Goal: Find specific page/section: Find specific page/section

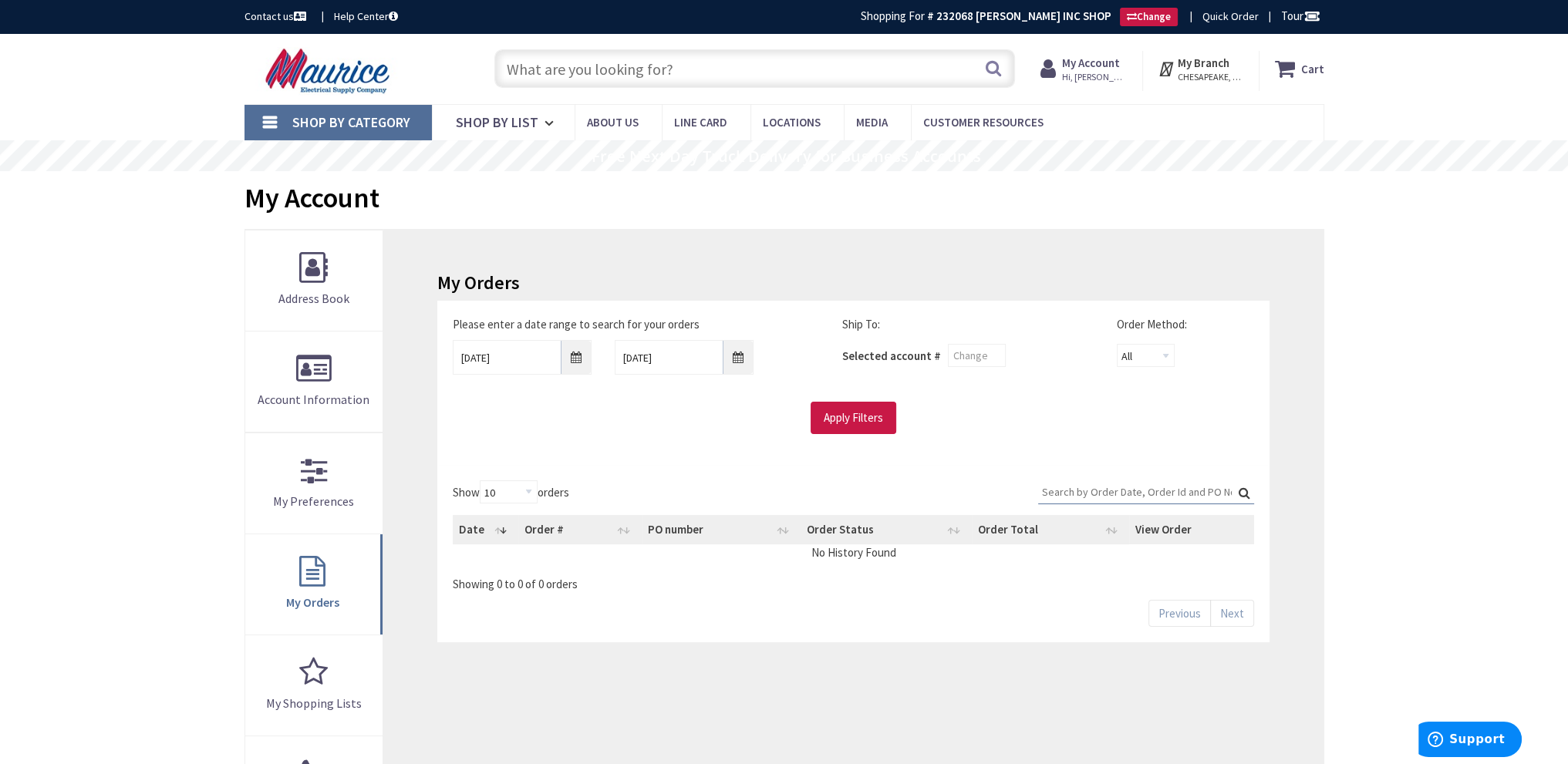
click at [557, 62] on input "text" at bounding box center [755, 68] width 520 height 38
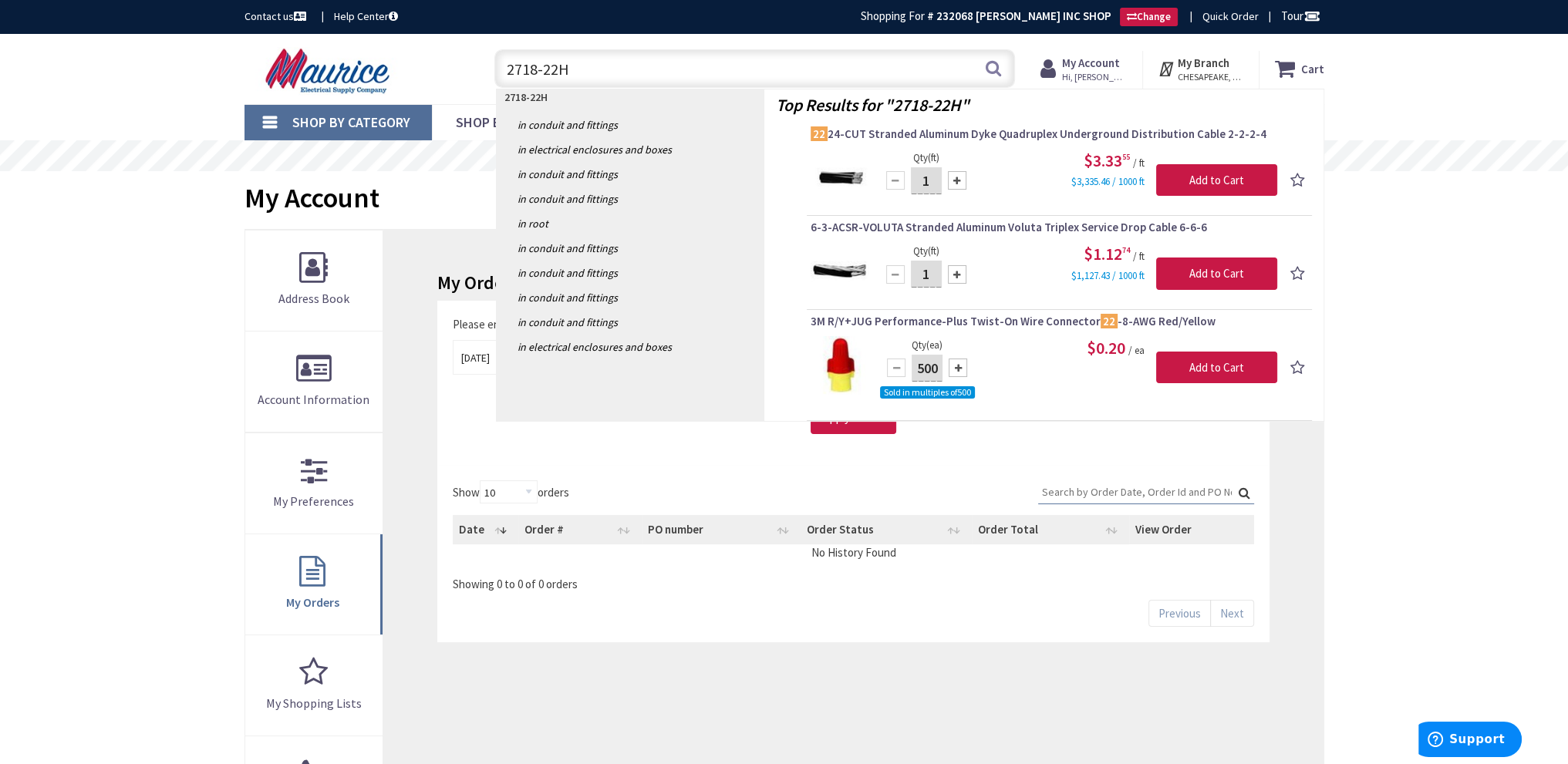
type input "2718-22HD"
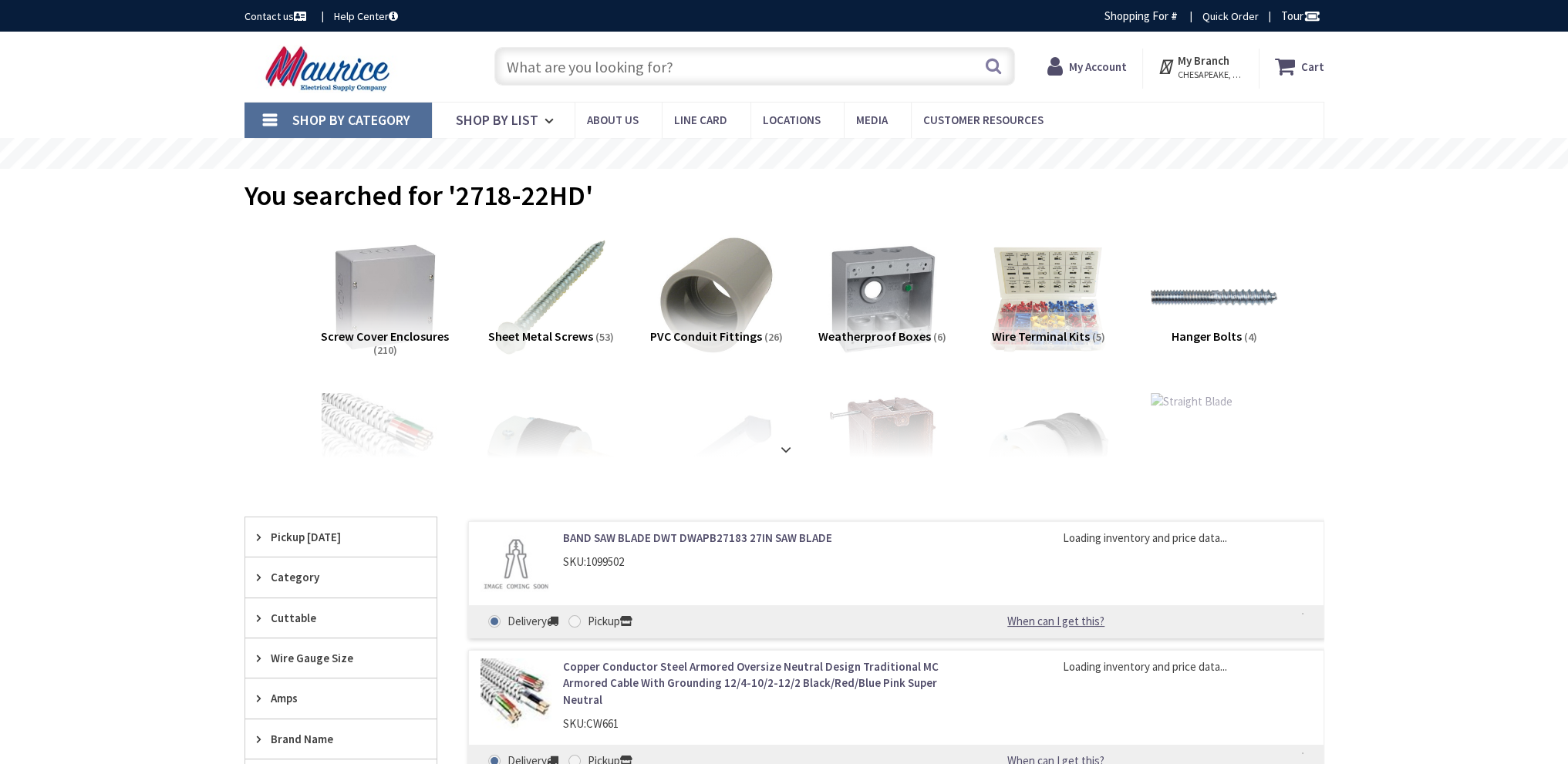
type input "[PERSON_NAME], [US_STATE][GEOGRAPHIC_DATA], [GEOGRAPHIC_DATA]"
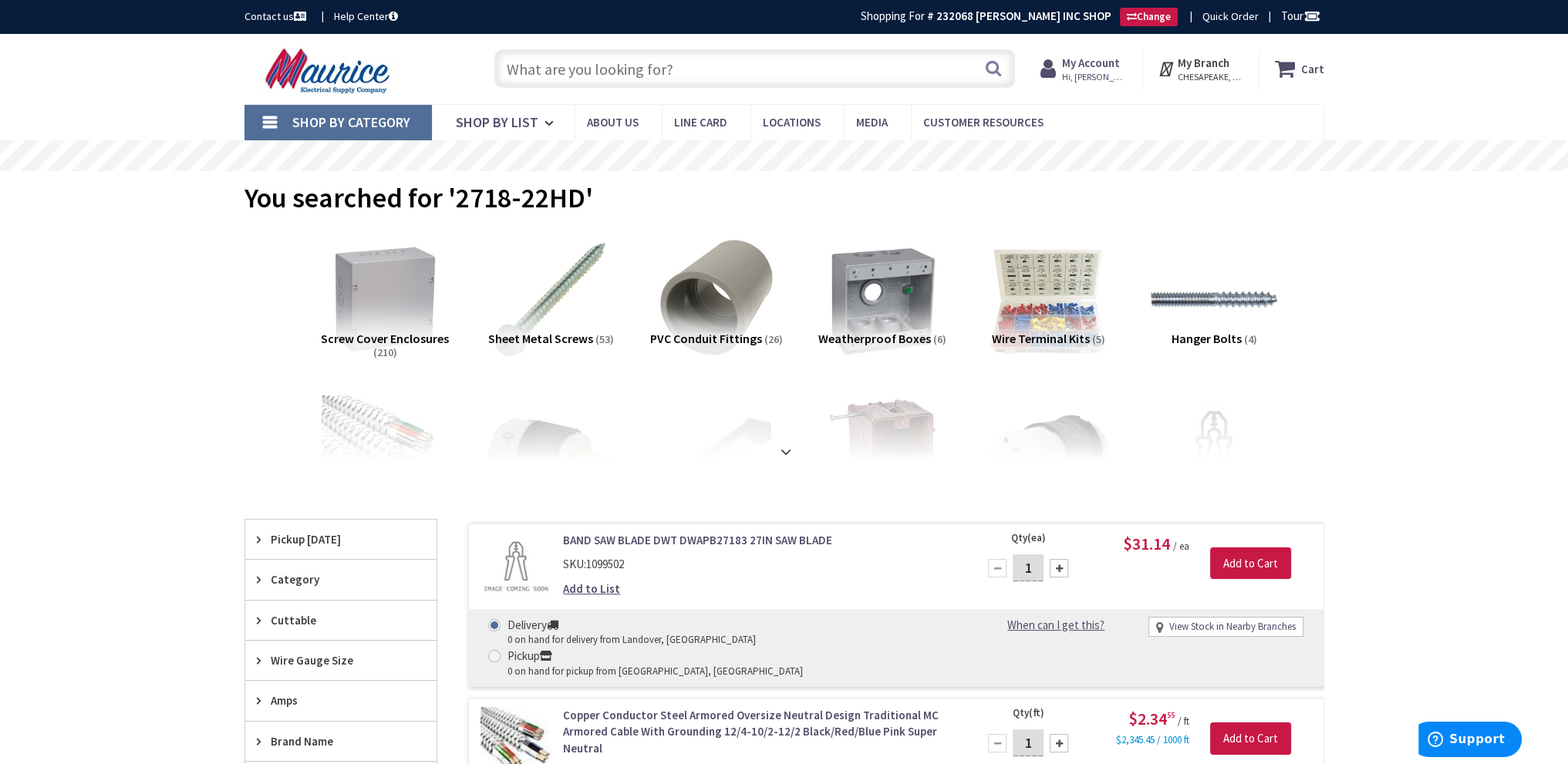
click at [618, 70] on input "text" at bounding box center [755, 68] width 520 height 38
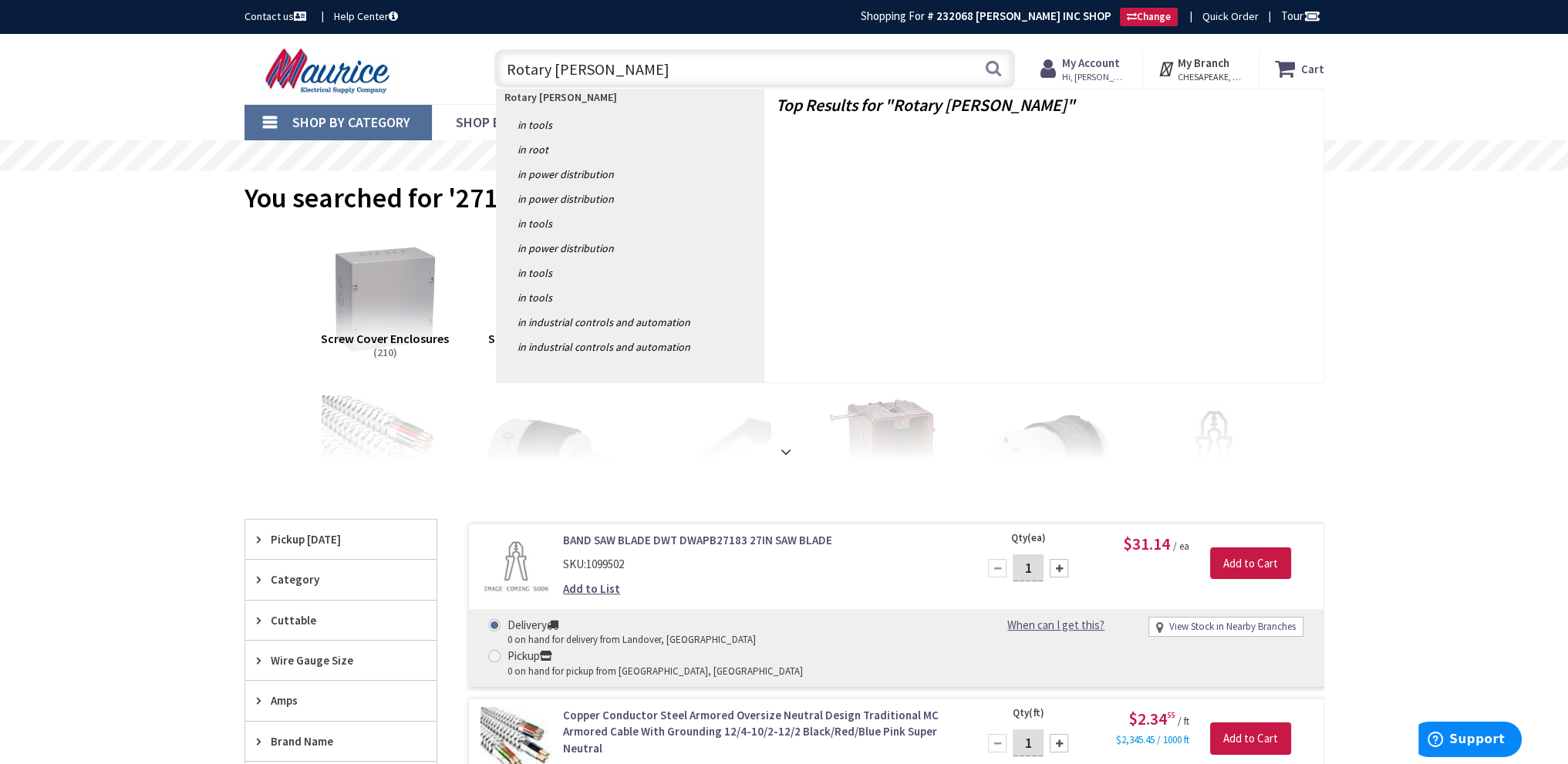
type input "Rotary Hammer"
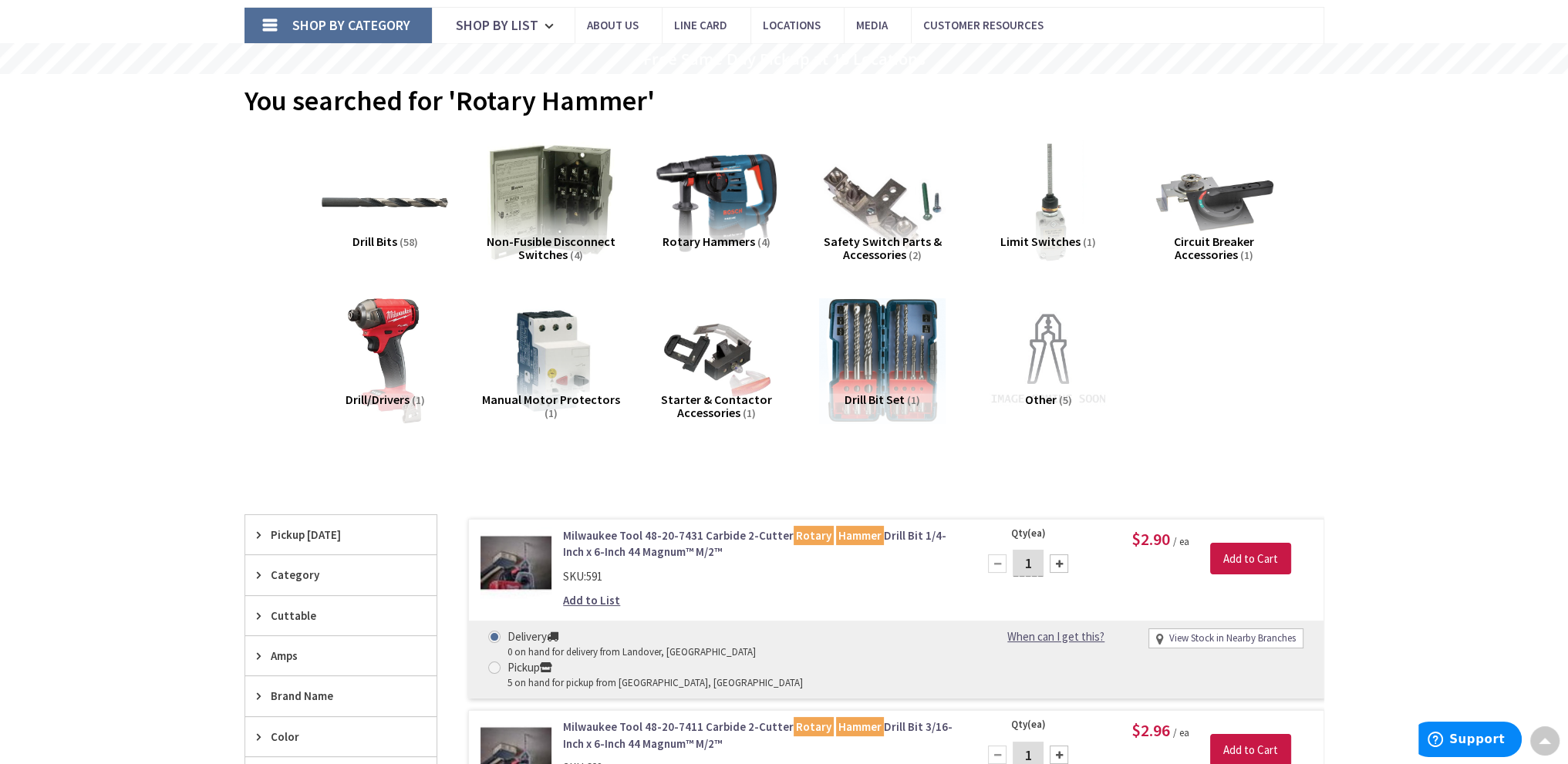
scroll to position [78, 0]
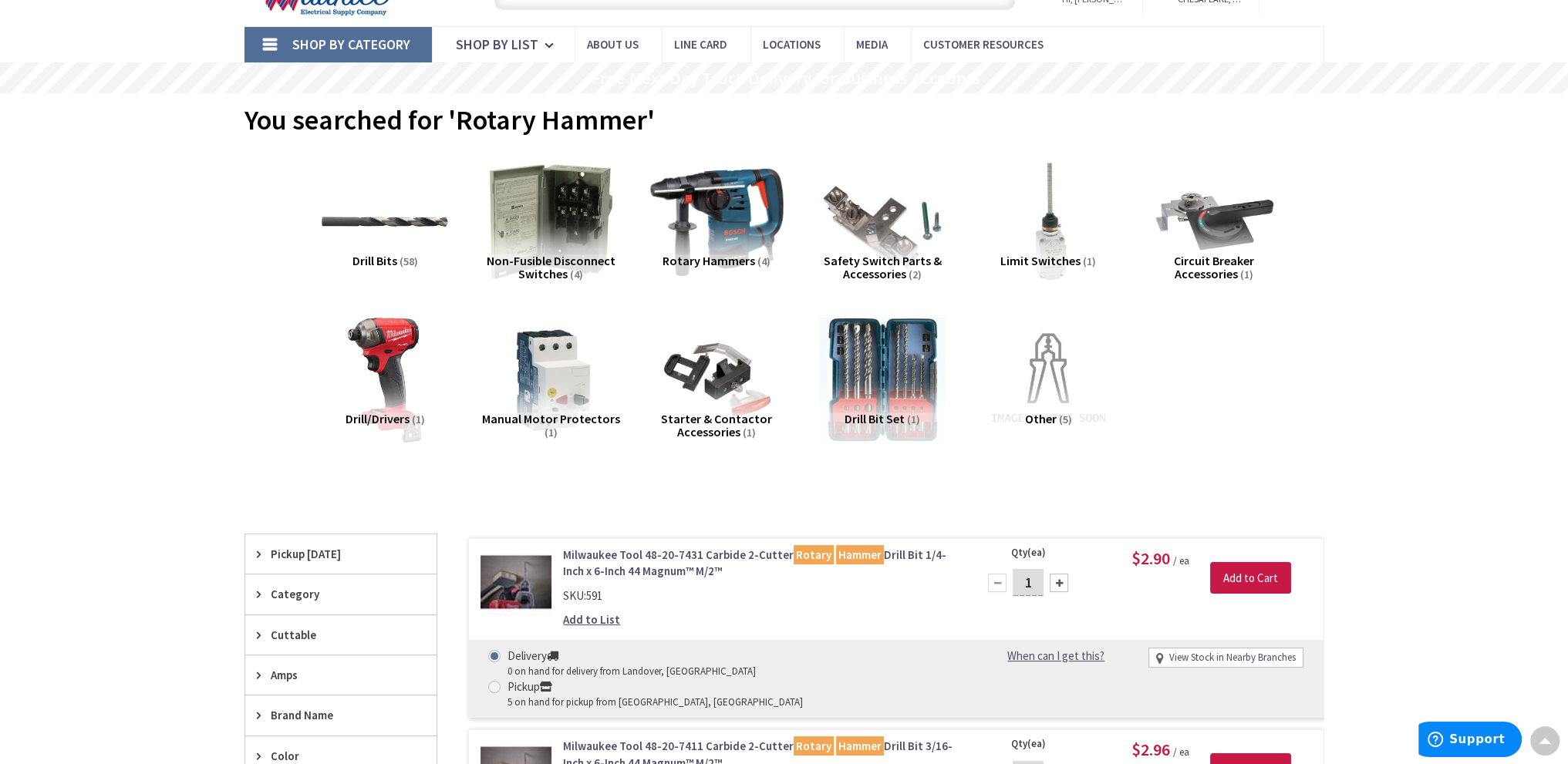
click at [738, 216] on img at bounding box center [716, 221] width 140 height 140
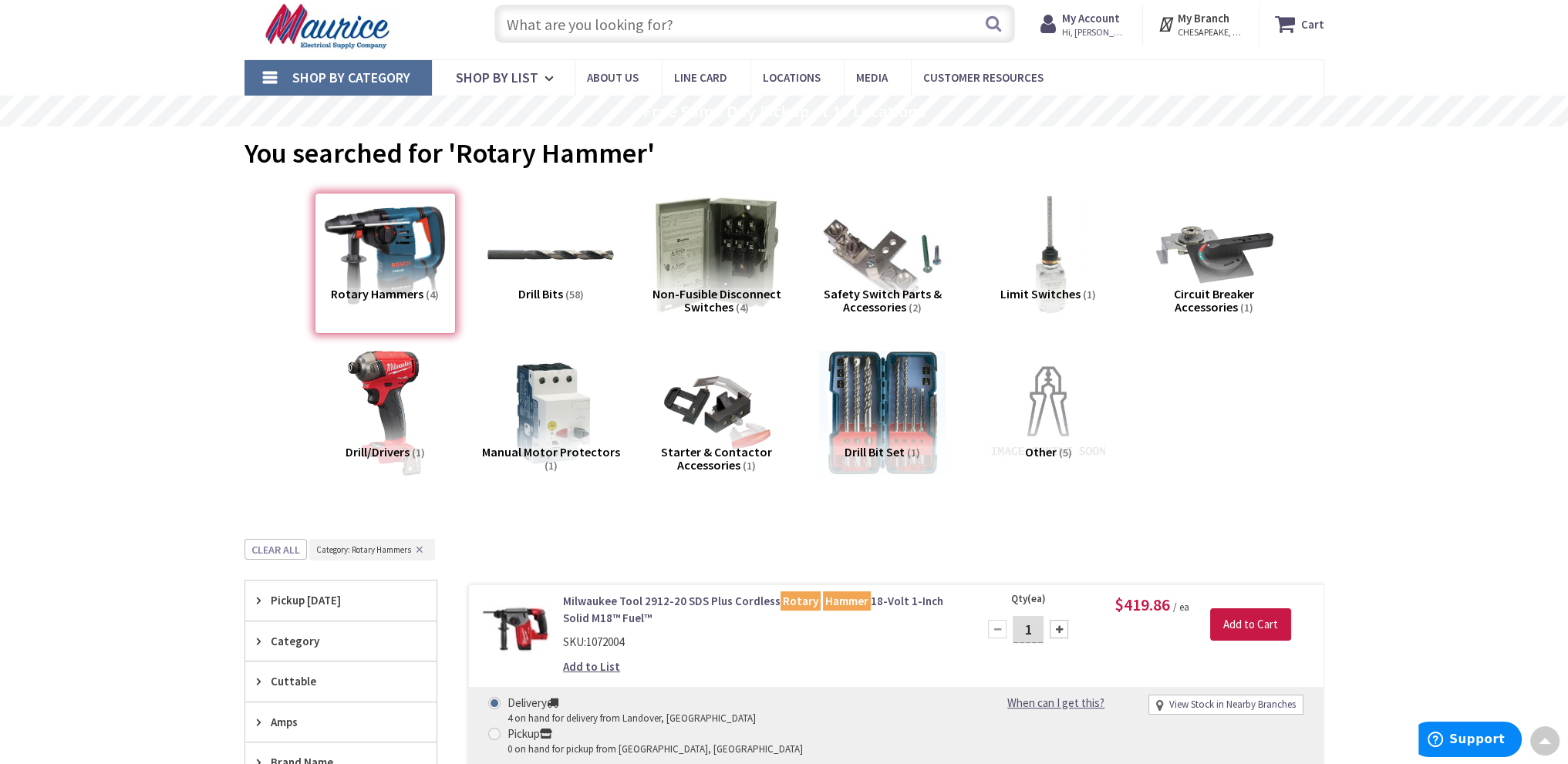
scroll to position [43, 0]
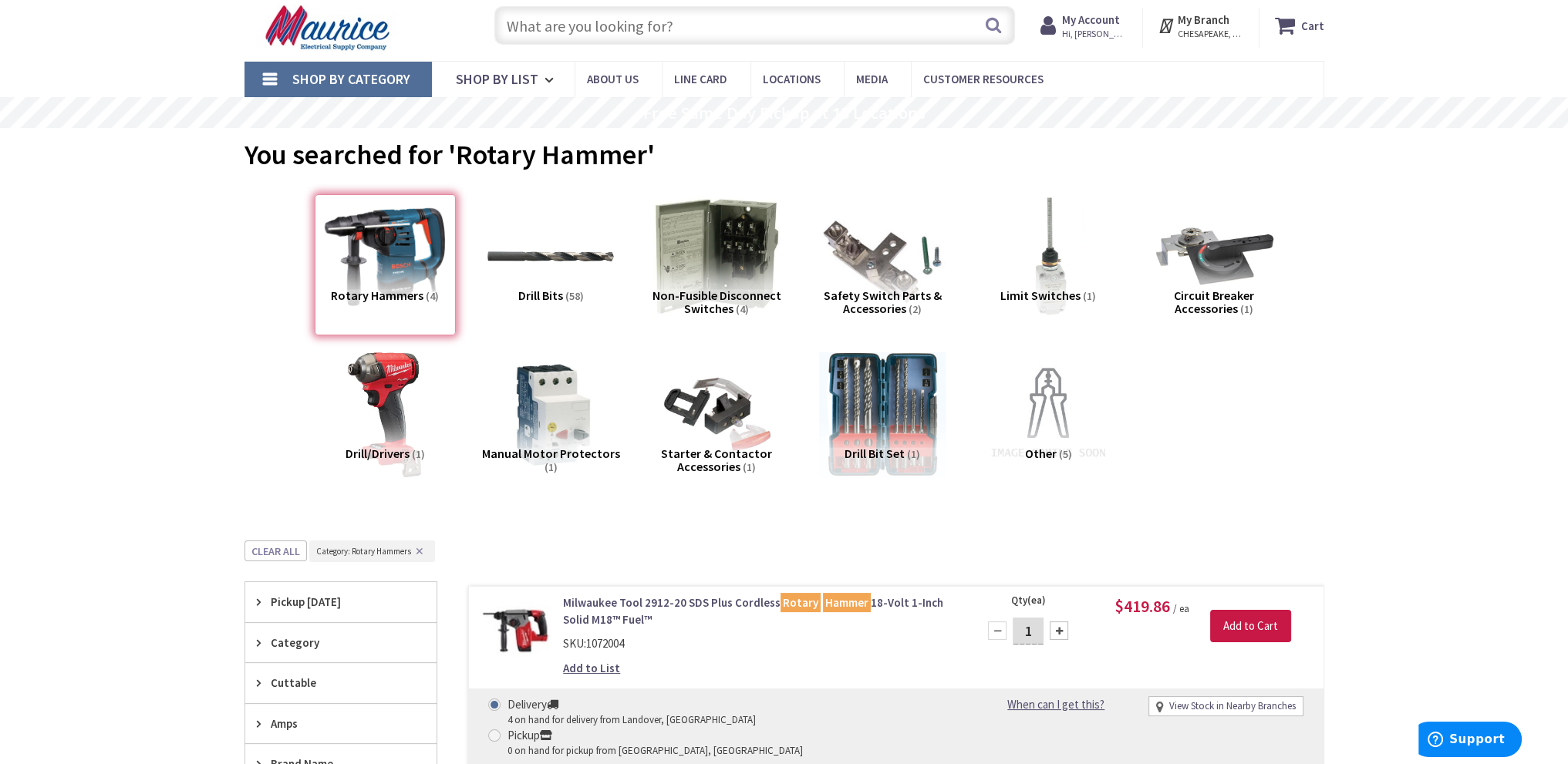
click at [1088, 35] on span "Hi, [PERSON_NAME]" at bounding box center [1095, 34] width 66 height 12
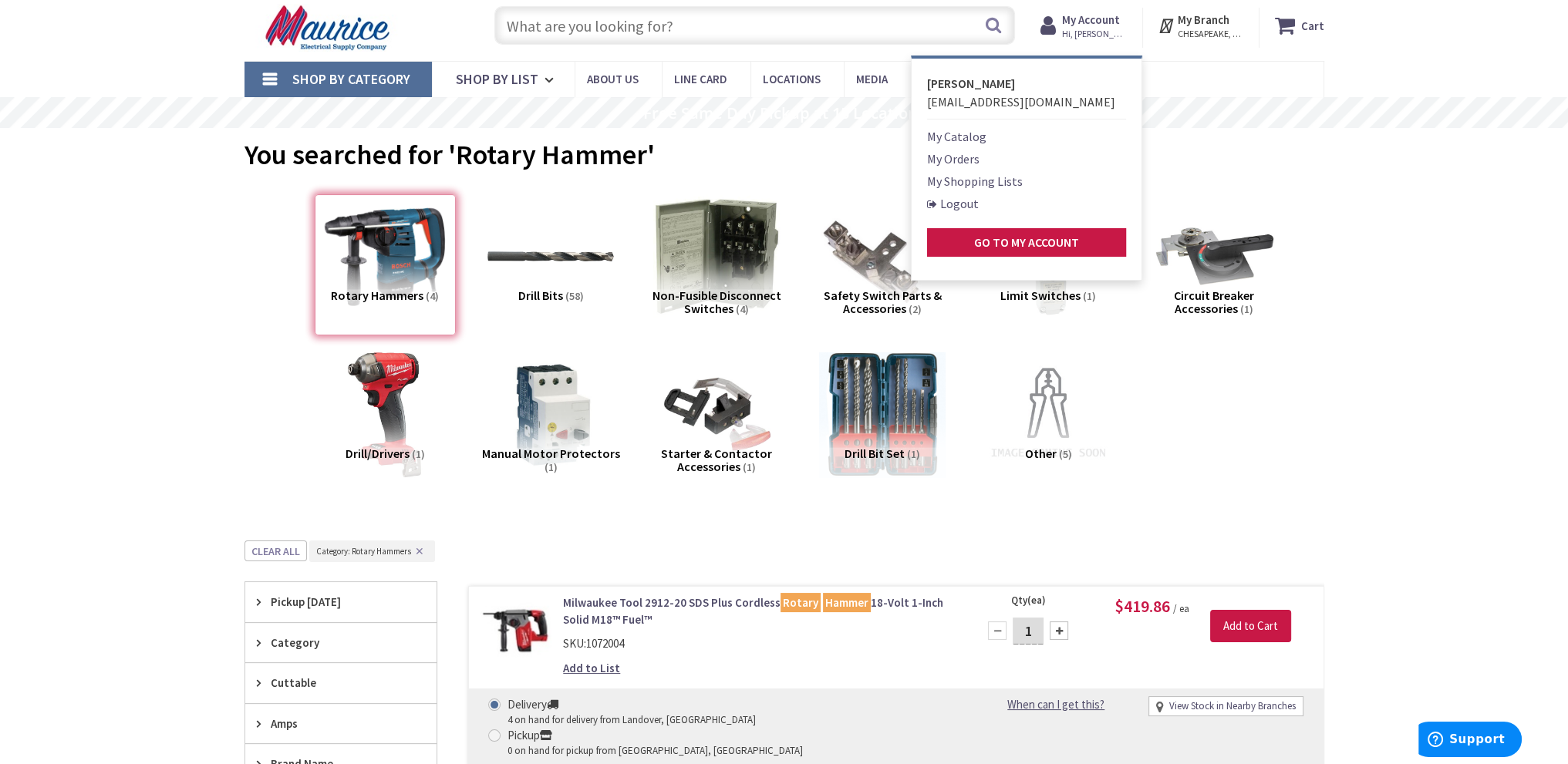
click at [971, 156] on link "My Orders" at bounding box center [953, 159] width 52 height 19
